Goal: Information Seeking & Learning: Learn about a topic

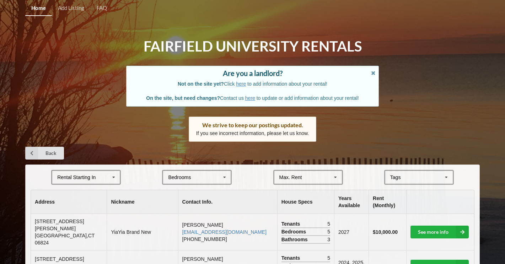
click at [103, 172] on div "Rental Starting In [DATE] 2026 2027 2028" at bounding box center [86, 177] width 70 height 15
click at [86, 199] on div "2026" at bounding box center [85, 203] width 67 height 13
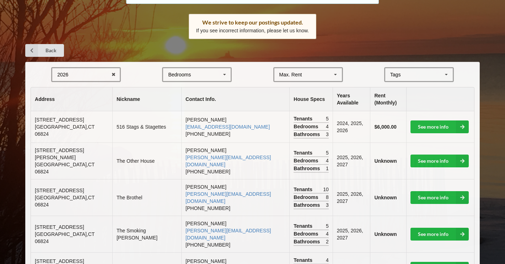
scroll to position [106, 0]
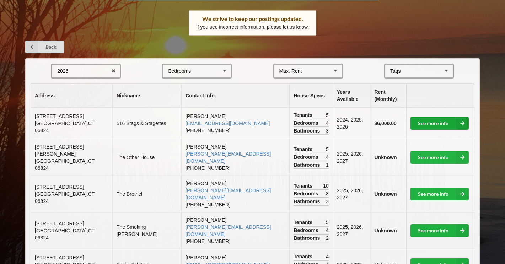
click at [425, 117] on link "See more info" at bounding box center [439, 123] width 58 height 13
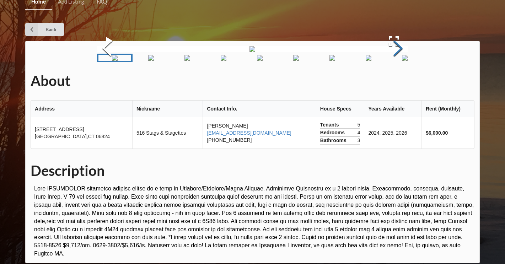
click at [397, 81] on button "Next Slide" at bounding box center [398, 49] width 20 height 64
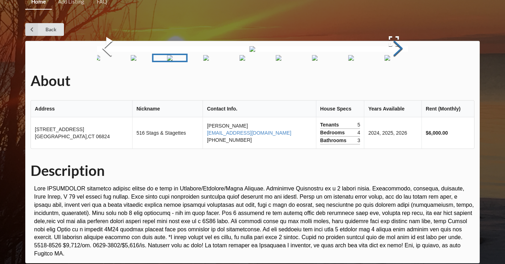
click at [397, 81] on button "Next Slide" at bounding box center [398, 49] width 20 height 64
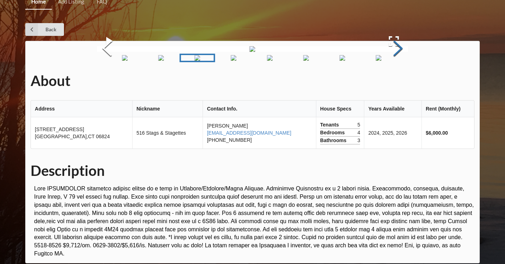
click at [397, 81] on button "Next Slide" at bounding box center [398, 49] width 20 height 64
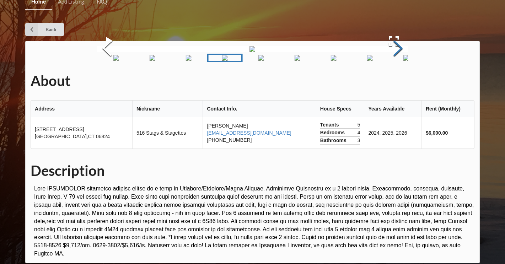
click at [397, 81] on button "Next Slide" at bounding box center [398, 49] width 20 height 64
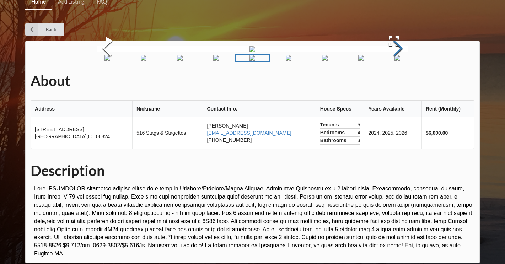
click at [397, 81] on button "Next Slide" at bounding box center [398, 49] width 20 height 64
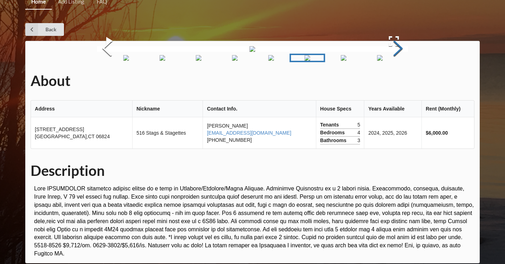
click at [397, 81] on button "Next Slide" at bounding box center [398, 49] width 20 height 64
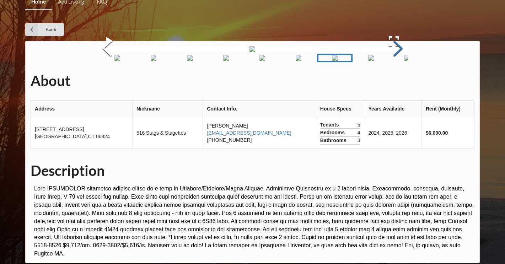
click at [397, 81] on button "Next Slide" at bounding box center [398, 49] width 20 height 64
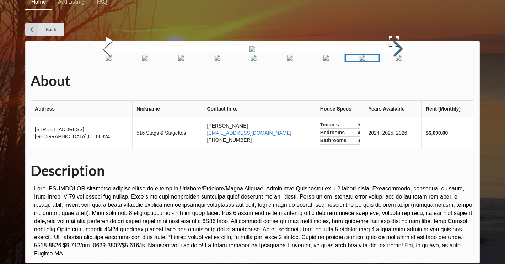
click at [397, 81] on button "Next Slide" at bounding box center [398, 49] width 20 height 64
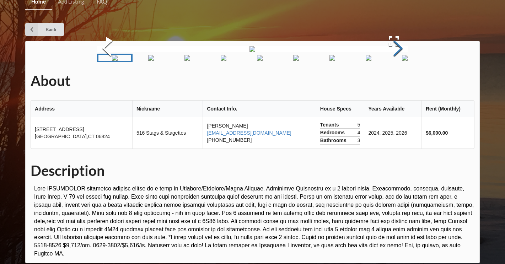
click at [397, 81] on button "Next Slide" at bounding box center [398, 49] width 20 height 64
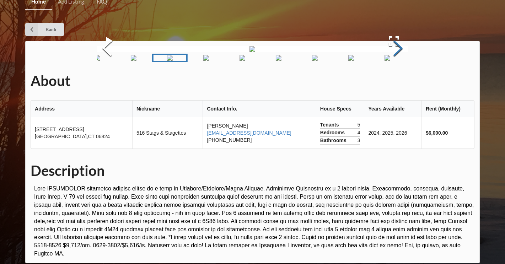
click at [397, 81] on button "Next Slide" at bounding box center [398, 49] width 20 height 64
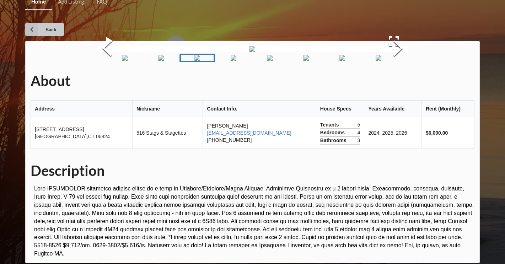
click at [52, 27] on link "Back" at bounding box center [44, 29] width 39 height 13
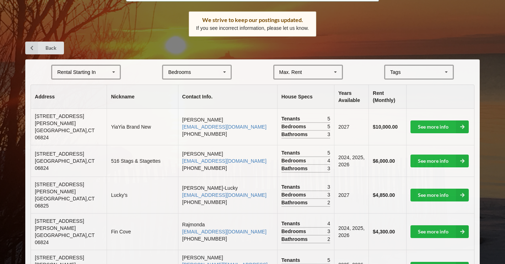
scroll to position [107, 0]
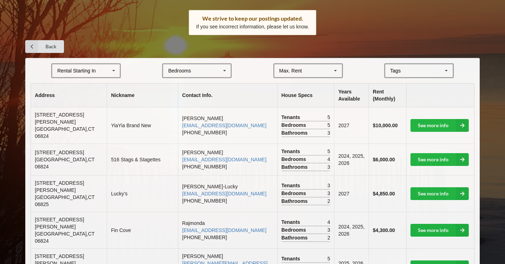
click at [426, 67] on div "[GEOGRAPHIC_DATA] Area Downtown" at bounding box center [419, 70] width 70 height 15
click at [415, 82] on span "Beachfront" at bounding box center [403, 84] width 24 height 6
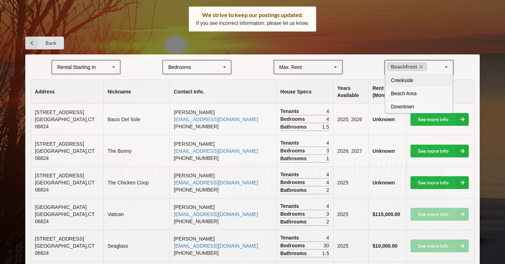
scroll to position [113, 0]
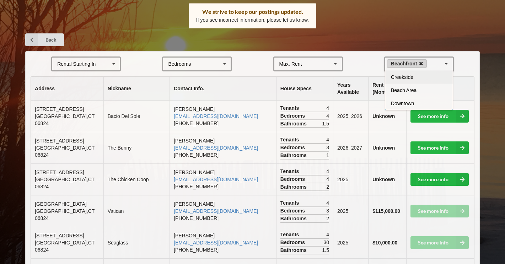
click at [423, 61] on icon at bounding box center [421, 63] width 4 height 5
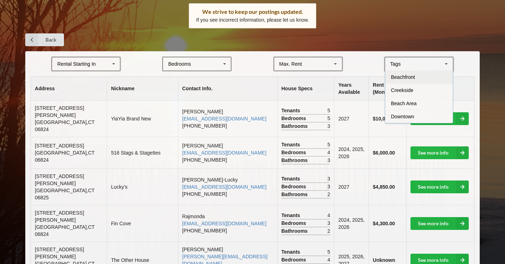
click at [408, 75] on span "Beachfront" at bounding box center [403, 77] width 24 height 6
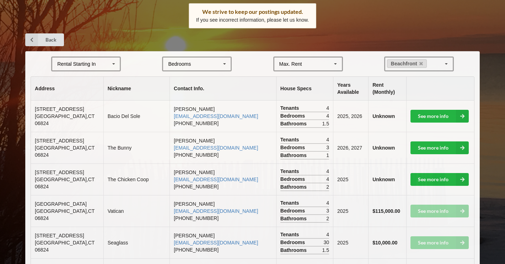
click at [209, 113] on link "[EMAIL_ADDRESS][DOMAIN_NAME]" at bounding box center [216, 116] width 84 height 6
click at [190, 145] on link "[EMAIL_ADDRESS][DOMAIN_NAME]" at bounding box center [216, 148] width 84 height 6
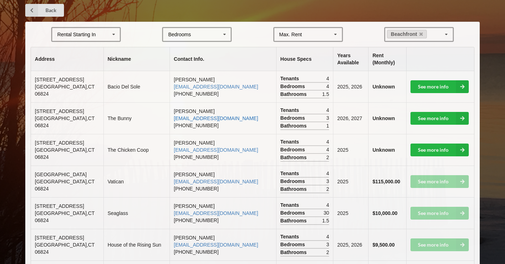
scroll to position [143, 0]
click at [115, 30] on icon at bounding box center [113, 34] width 11 height 13
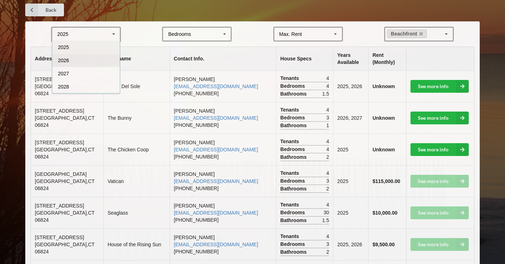
click at [85, 61] on div "2026" at bounding box center [85, 60] width 67 height 13
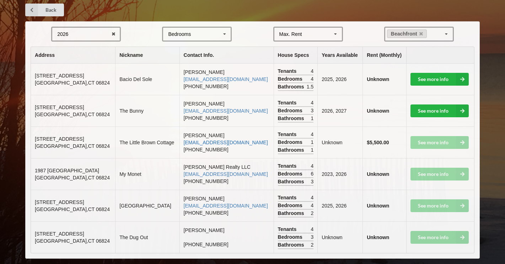
click at [211, 140] on link "[EMAIL_ADDRESS][DOMAIN_NAME]" at bounding box center [226, 143] width 84 height 6
click at [219, 171] on link "[EMAIL_ADDRESS][DOMAIN_NAME]" at bounding box center [226, 174] width 84 height 6
click at [205, 203] on link "[EMAIL_ADDRESS][DOMAIN_NAME]" at bounding box center [226, 206] width 84 height 6
click at [34, 5] on icon at bounding box center [31, 10] width 13 height 13
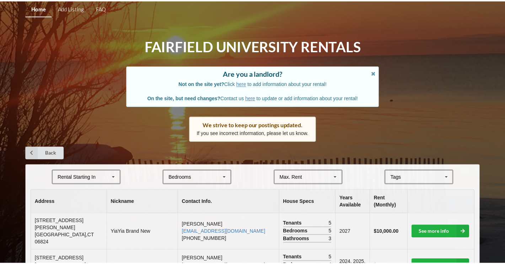
scroll to position [143, 0]
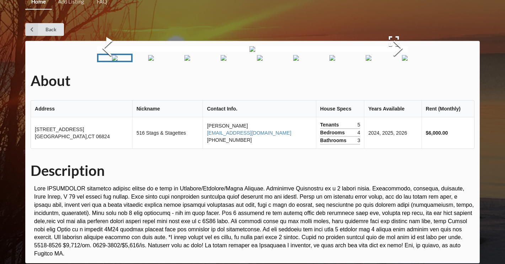
scroll to position [106, 0]
